Goal: Task Accomplishment & Management: Manage account settings

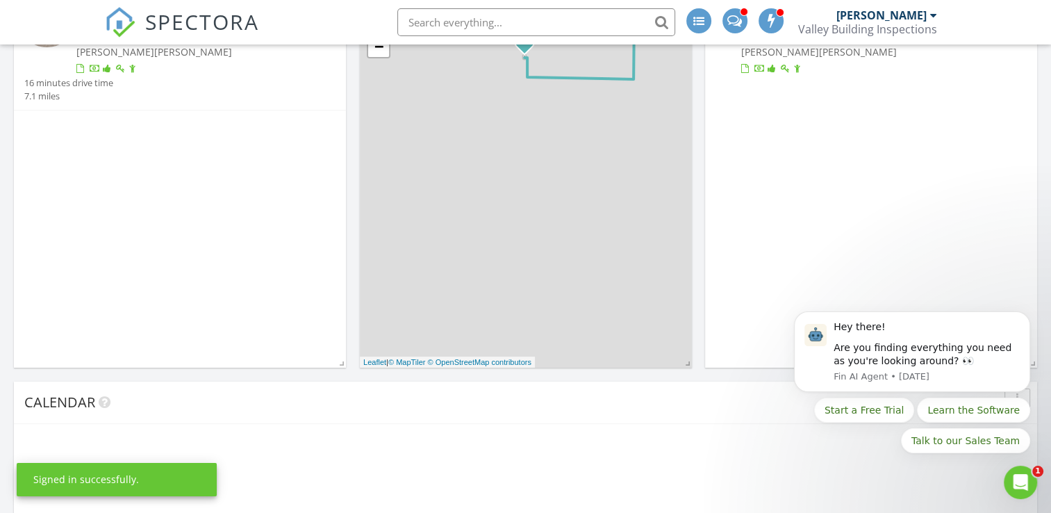
drag, startPoint x: 451, startPoint y: 187, endPoint x: 448, endPoint y: 265, distance: 78.5
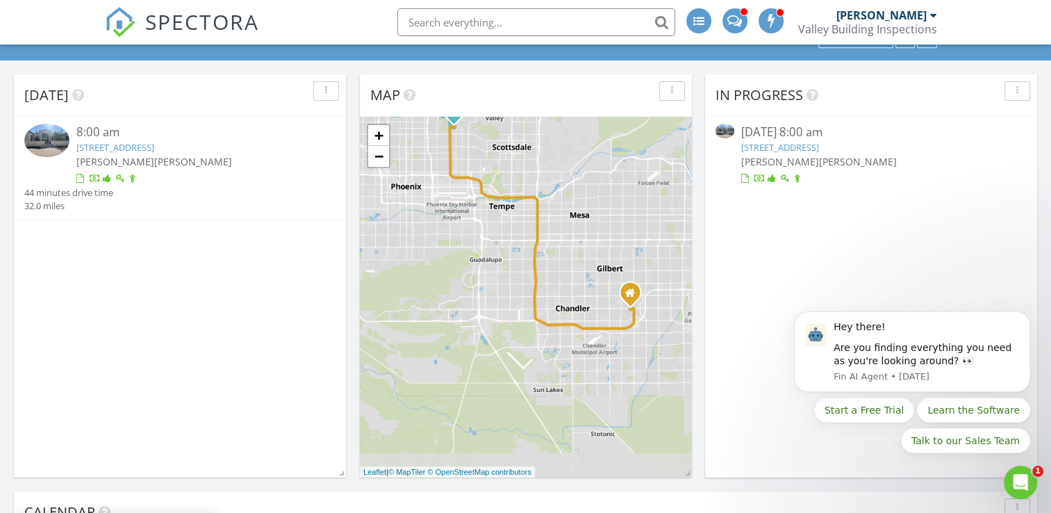
drag, startPoint x: 461, startPoint y: 171, endPoint x: 464, endPoint y: 161, distance: 10.3
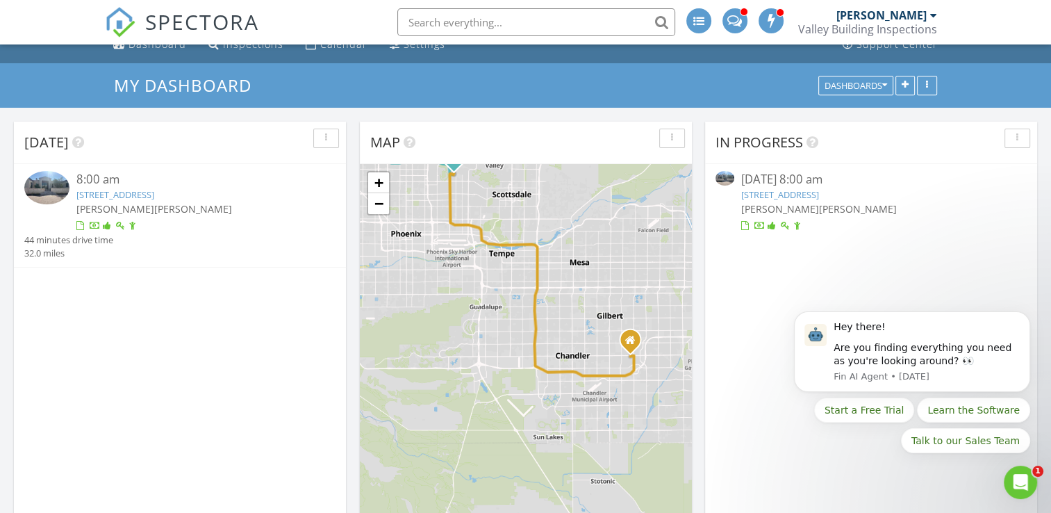
click at [154, 195] on link "5524 N Homestead Ln, Paradise Valley, AZ 85253" at bounding box center [115, 194] width 78 height 13
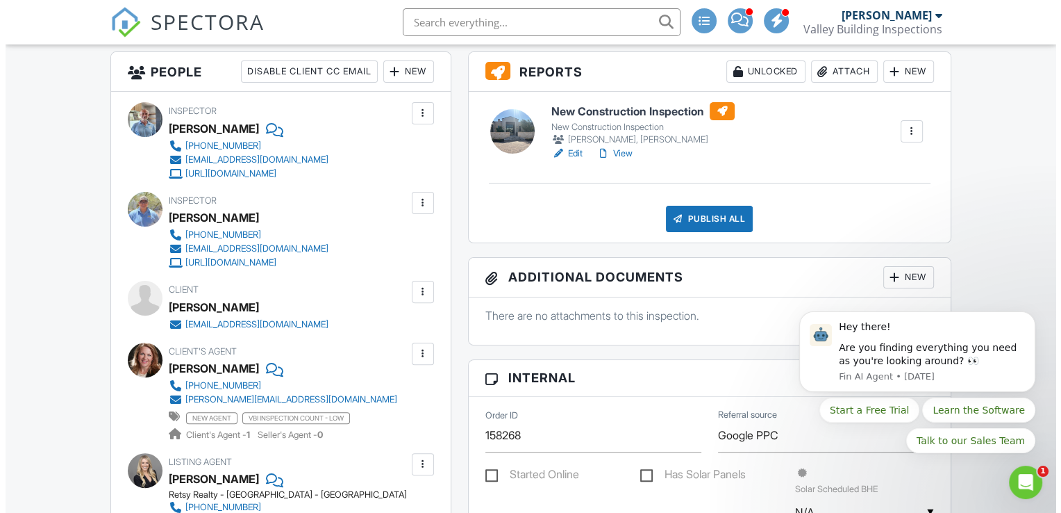
scroll to position [274, 0]
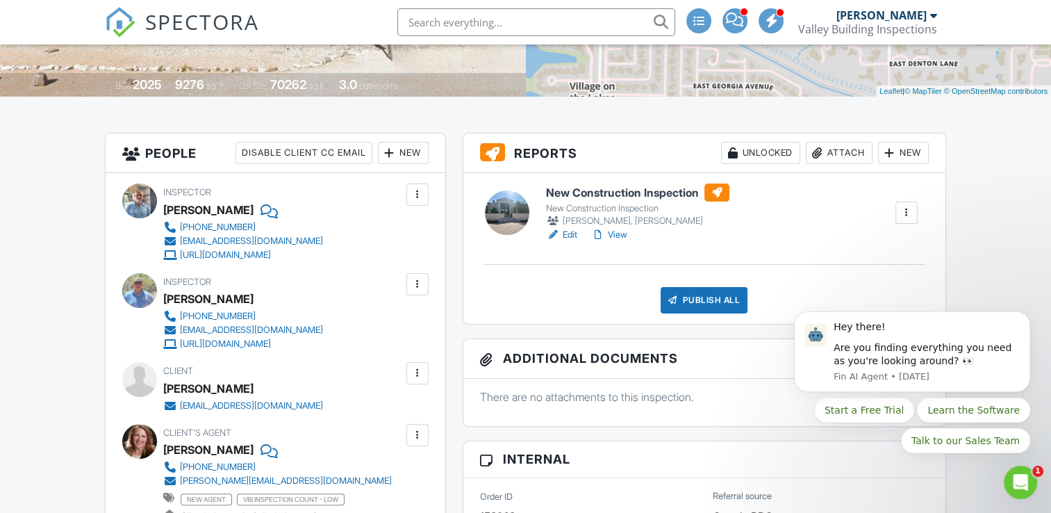
click at [836, 146] on div "Attach" at bounding box center [839, 153] width 67 height 22
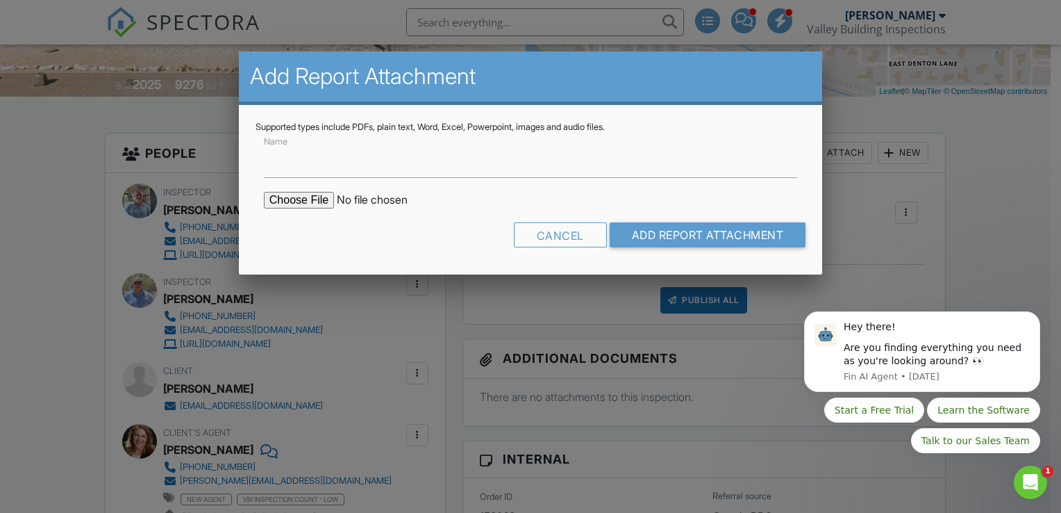
click at [319, 196] on input "file" at bounding box center [382, 200] width 236 height 17
type input "C:\fakepath\termite report 5524 North Homestead Lane.pdf"
click at [702, 238] on input "Add Report Attachment" at bounding box center [708, 234] width 197 height 25
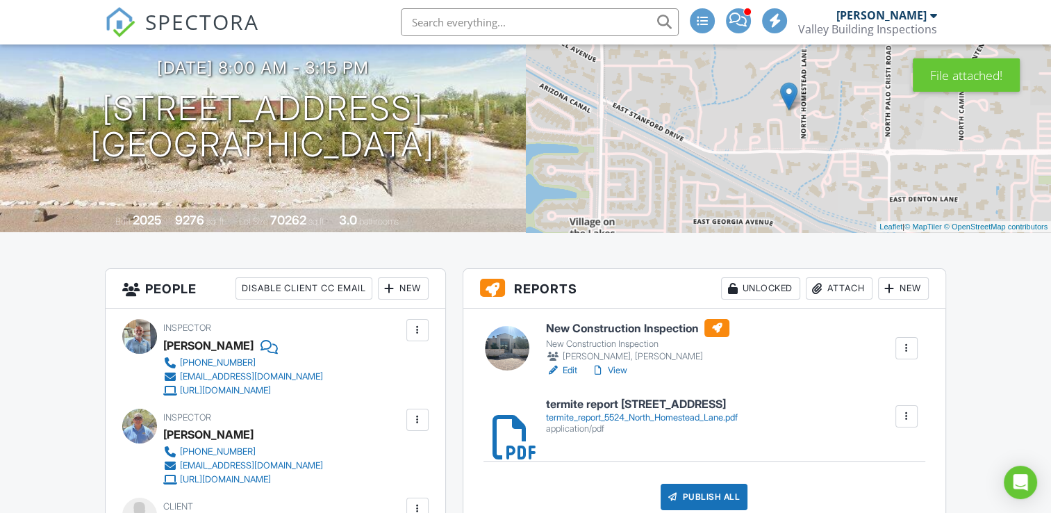
click at [833, 288] on div "Attach" at bounding box center [839, 288] width 67 height 22
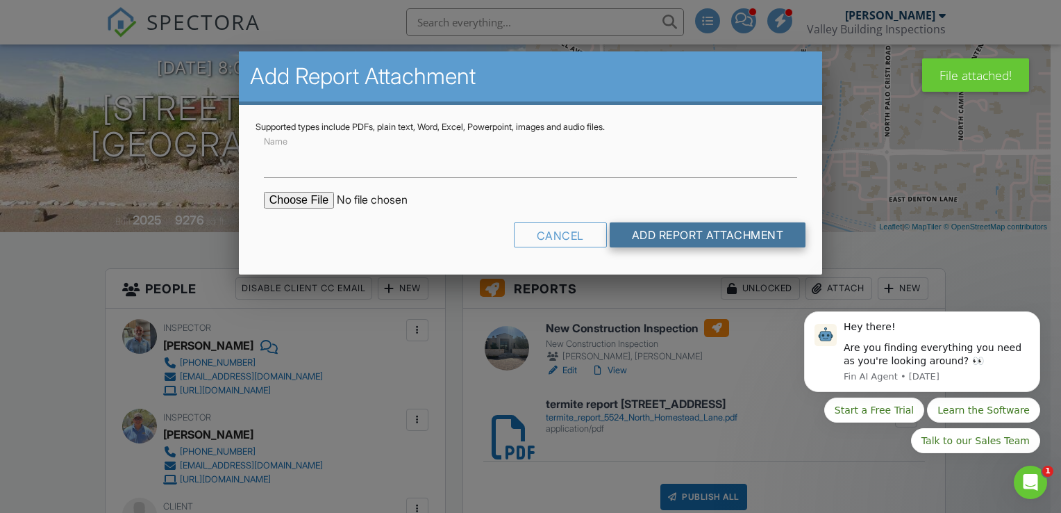
click at [699, 239] on input "Add Report Attachment" at bounding box center [708, 234] width 197 height 25
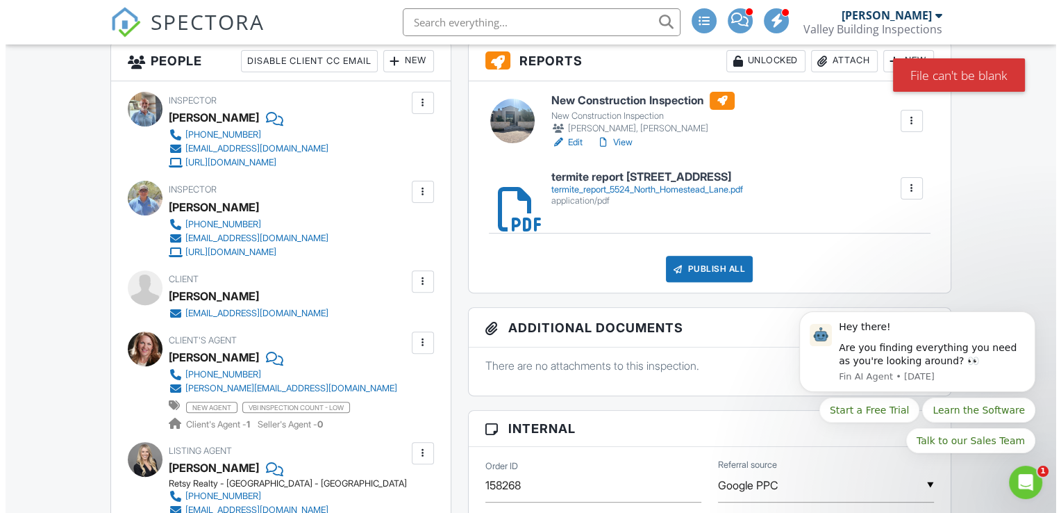
scroll to position [273, 0]
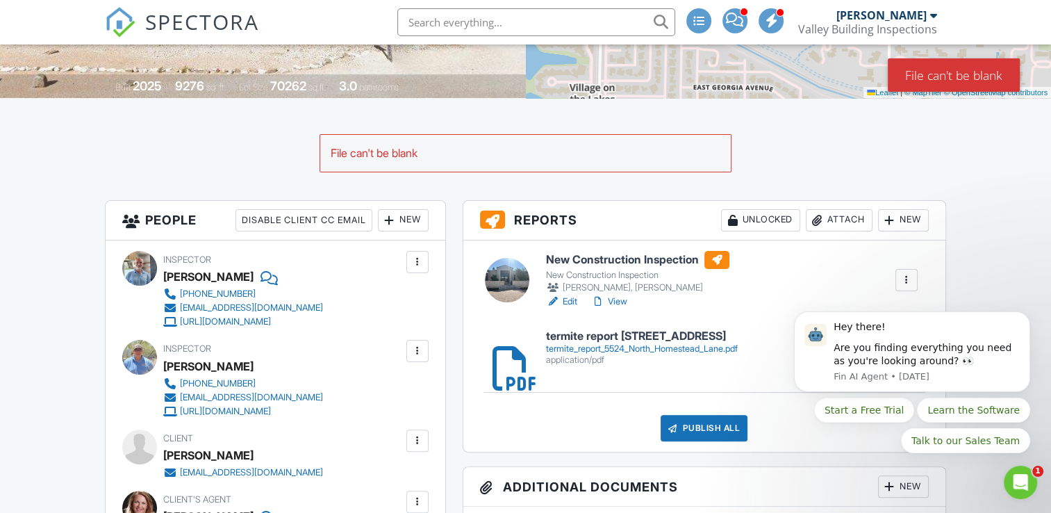
click at [840, 218] on div "Attach" at bounding box center [839, 220] width 67 height 22
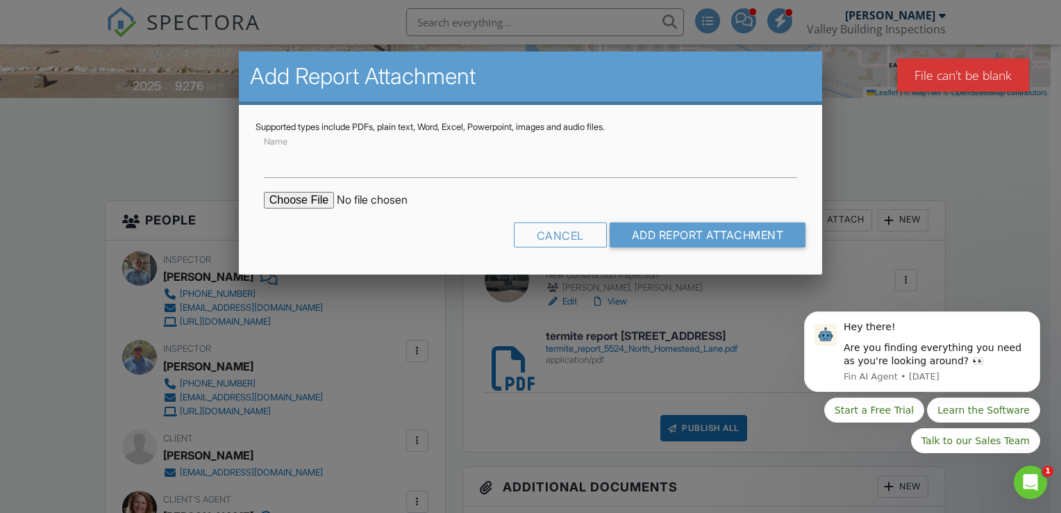
click at [291, 186] on form "Name Cancel Add Report Attachment" at bounding box center [531, 195] width 550 height 125
click at [292, 196] on input "file" at bounding box center [382, 200] width 236 height 17
type input "C:\fakepath\Sewer inspection [STREET_ADDRESS]pdf"
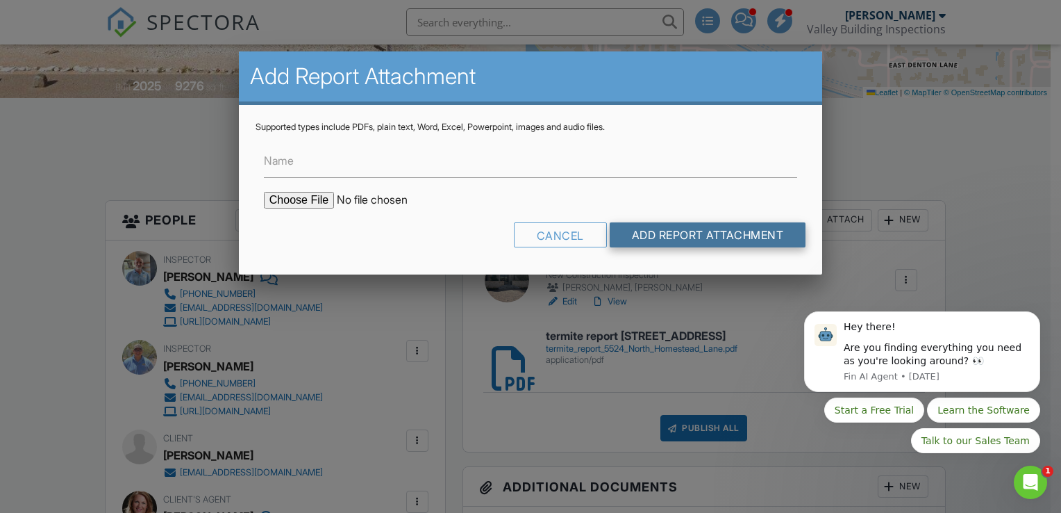
click at [664, 232] on input "Add Report Attachment" at bounding box center [708, 234] width 197 height 25
